Goal: Task Accomplishment & Management: Manage account settings

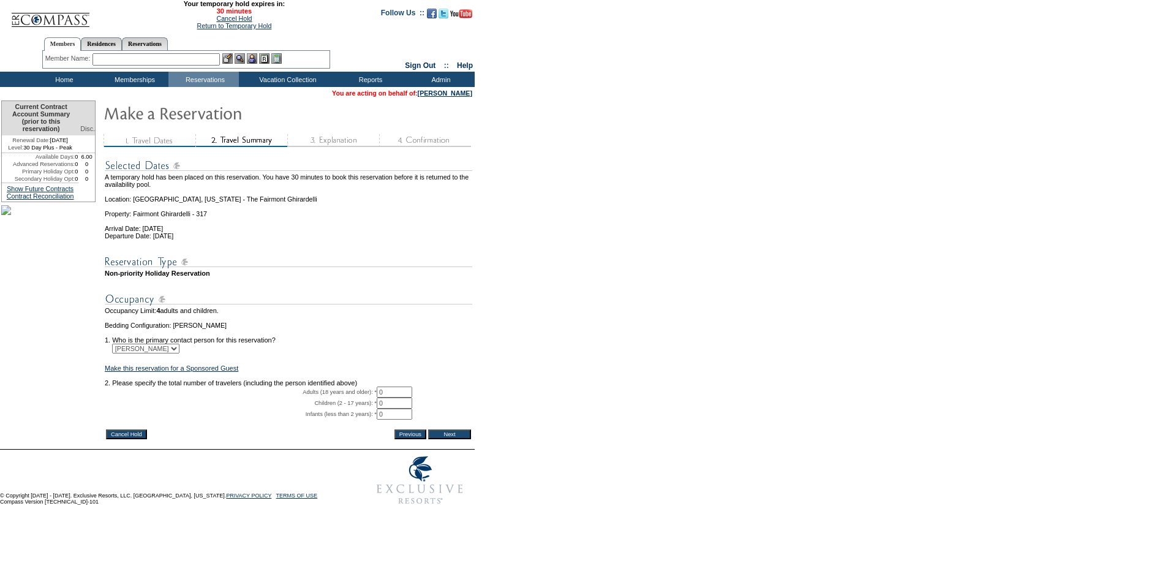
click at [124, 440] on table "Cancel Hold Previous Next" at bounding box center [288, 434] width 367 height 12
click at [124, 439] on input "Cancel Hold" at bounding box center [126, 434] width 41 height 10
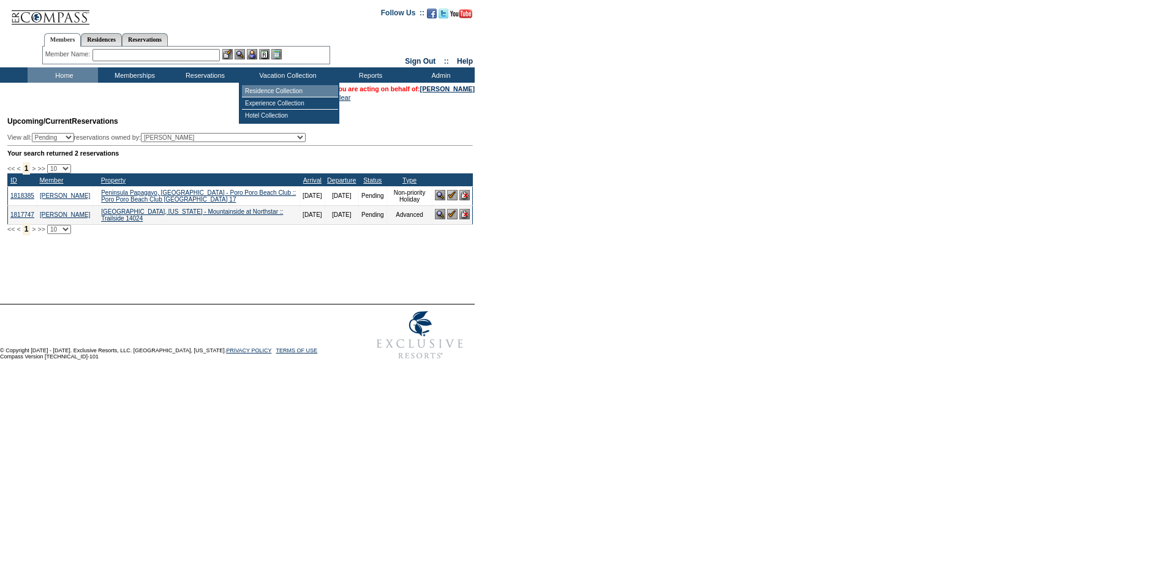
click at [274, 91] on td "Residence Collection" at bounding box center [290, 91] width 96 height 12
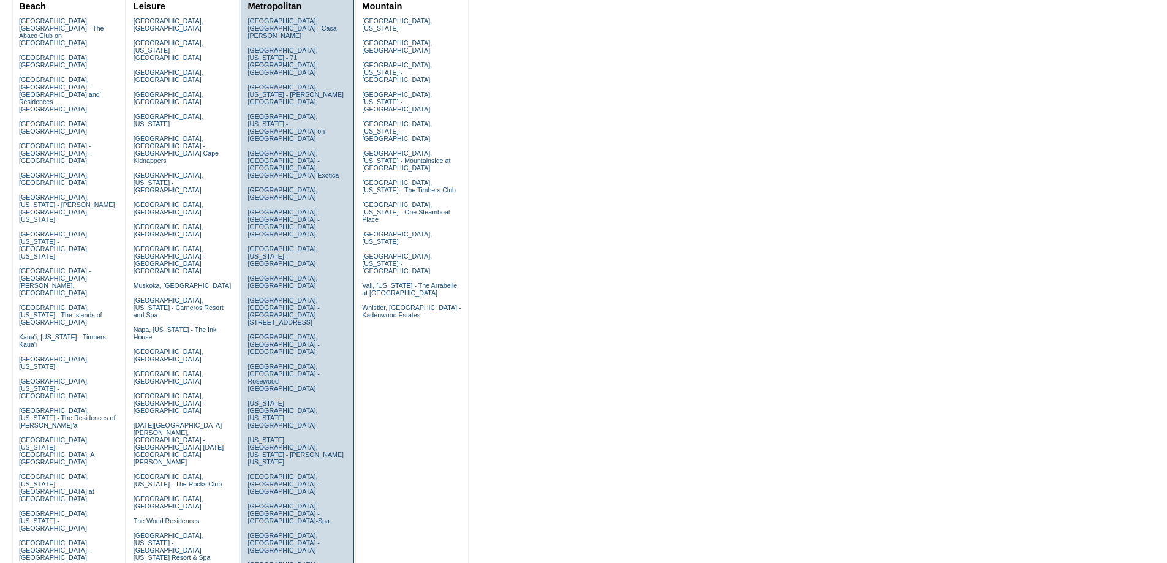
scroll to position [245, 0]
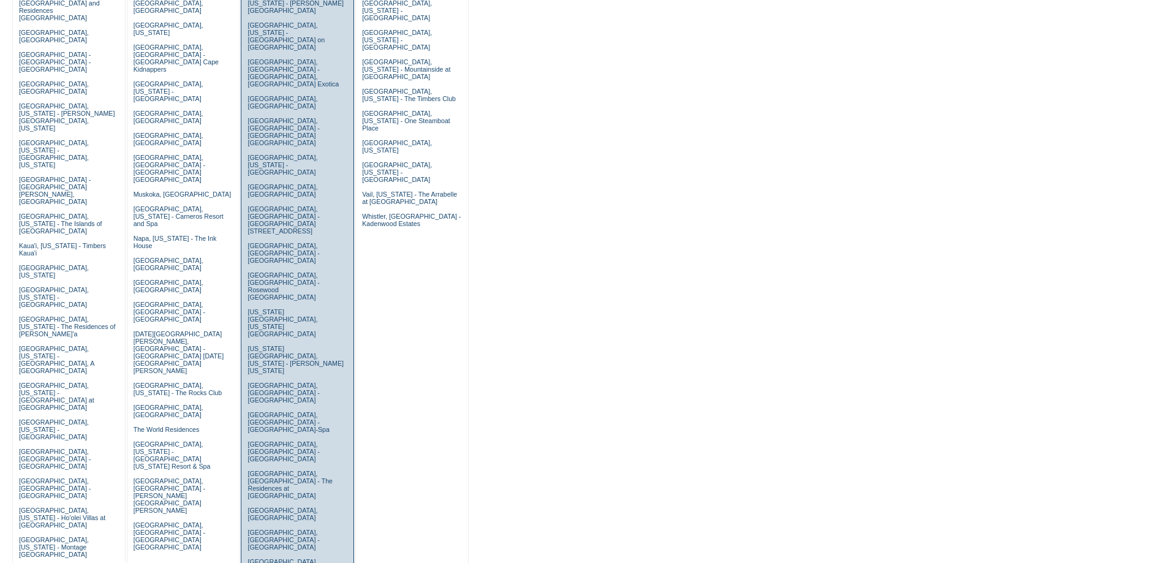
click at [272, 558] on link "San Francisco, California - The Fairmont Ghirardelli" at bounding box center [287, 569] width 81 height 22
